Goal: Information Seeking & Learning: Learn about a topic

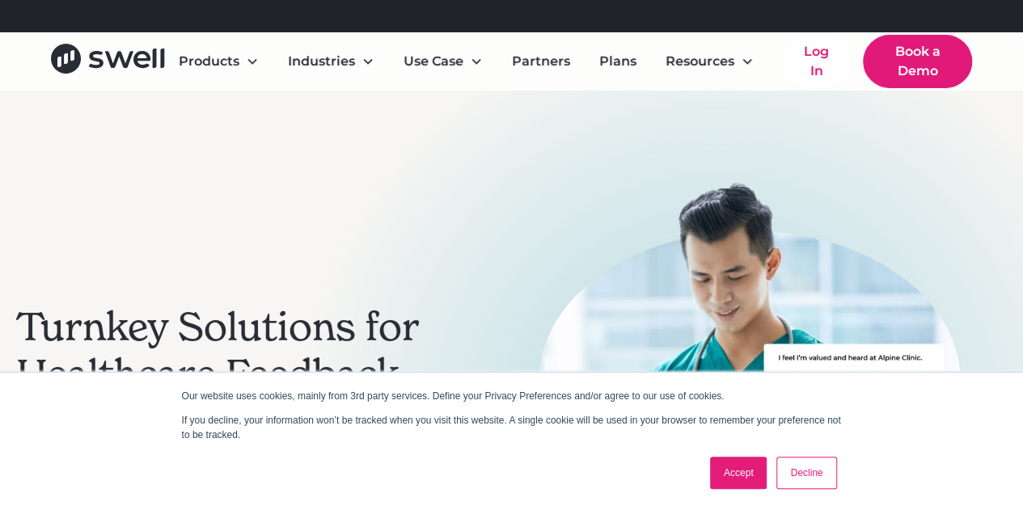
click at [737, 462] on link "Accept" at bounding box center [738, 473] width 57 height 32
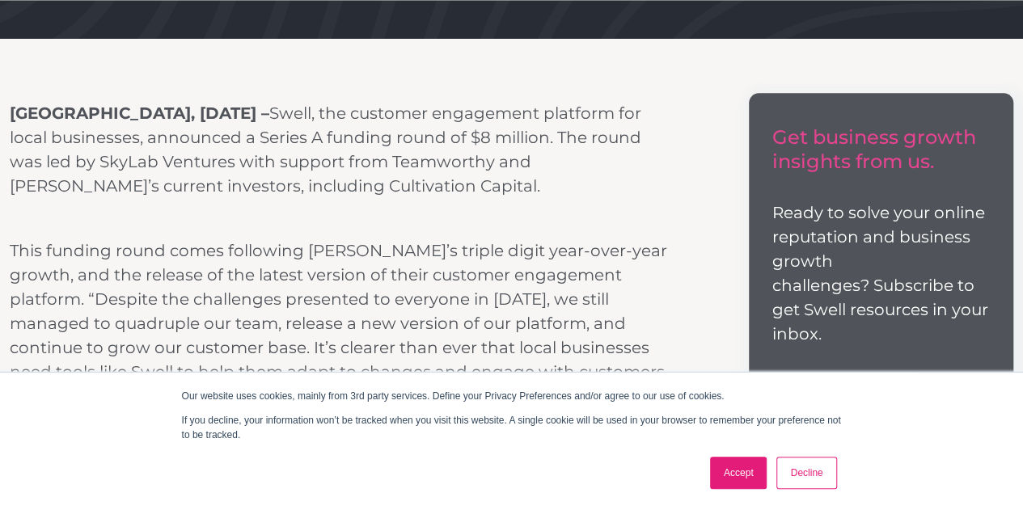
scroll to position [647, 0]
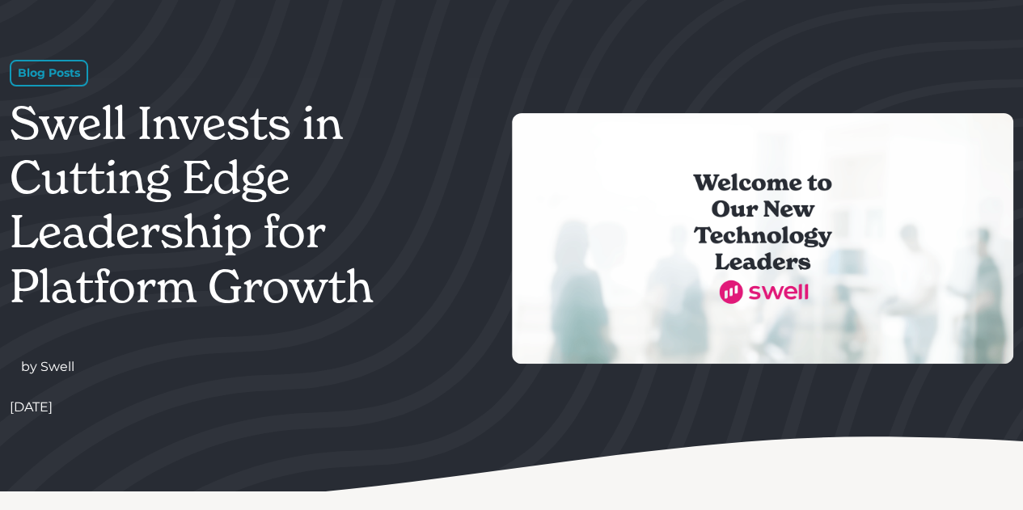
scroll to position [324, 0]
